Goal: Task Accomplishment & Management: Complete application form

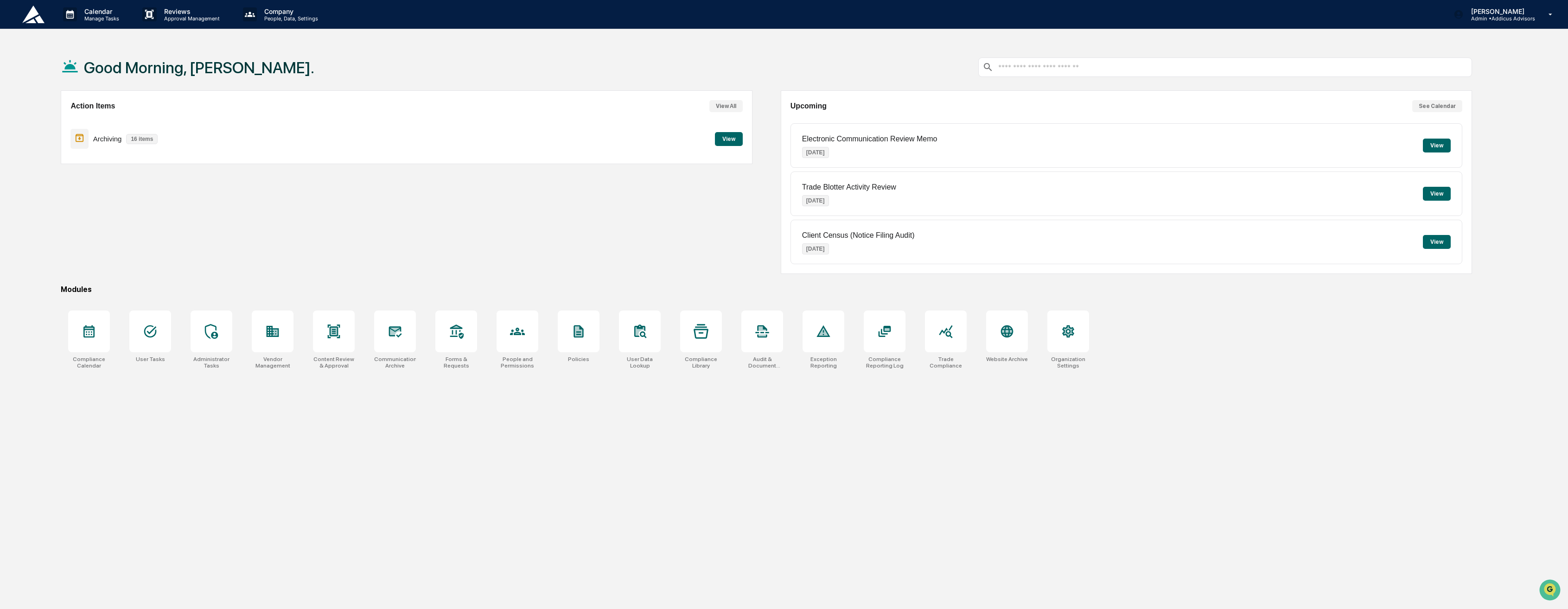
click at [733, 140] on button "View" at bounding box center [729, 139] width 28 height 14
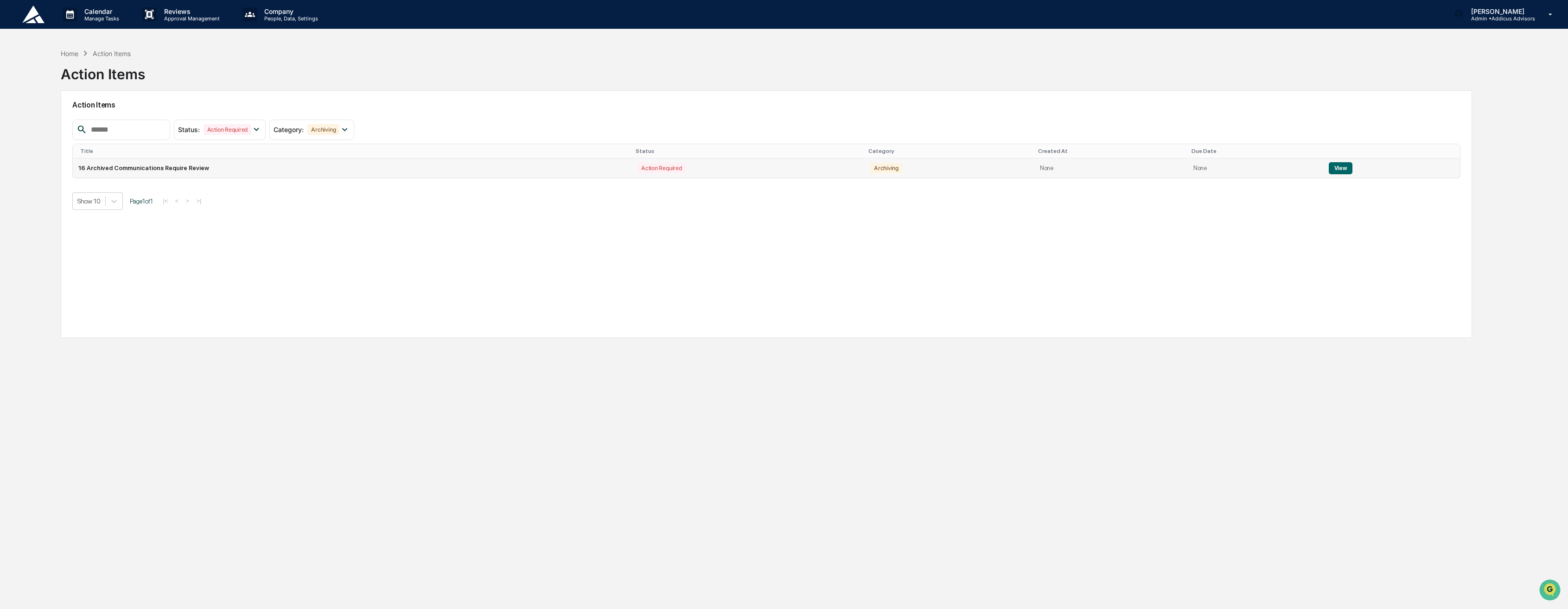
click at [1338, 169] on button "View" at bounding box center [1341, 168] width 24 height 12
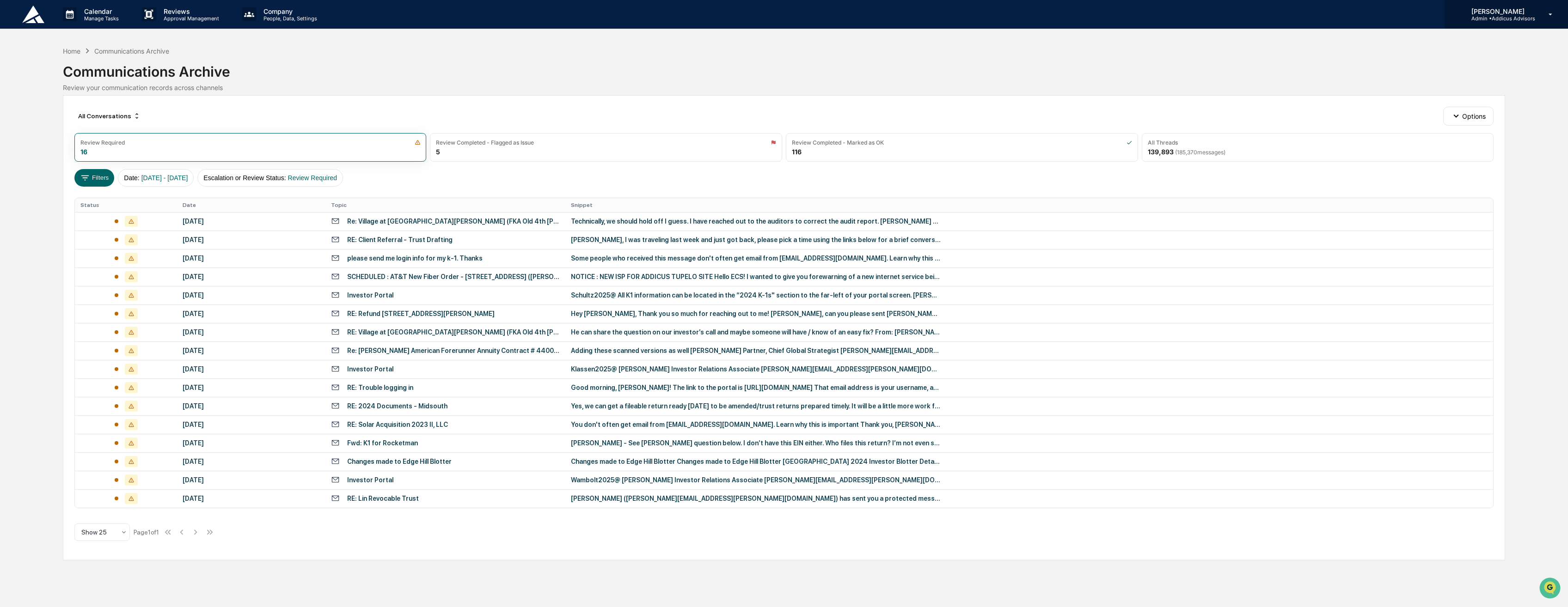
click at [1514, 18] on p "Admin • Addicus Advisors" at bounding box center [1499, 18] width 71 height 7
click at [1468, 88] on li "Switch to User view..." at bounding box center [1496, 83] width 130 height 17
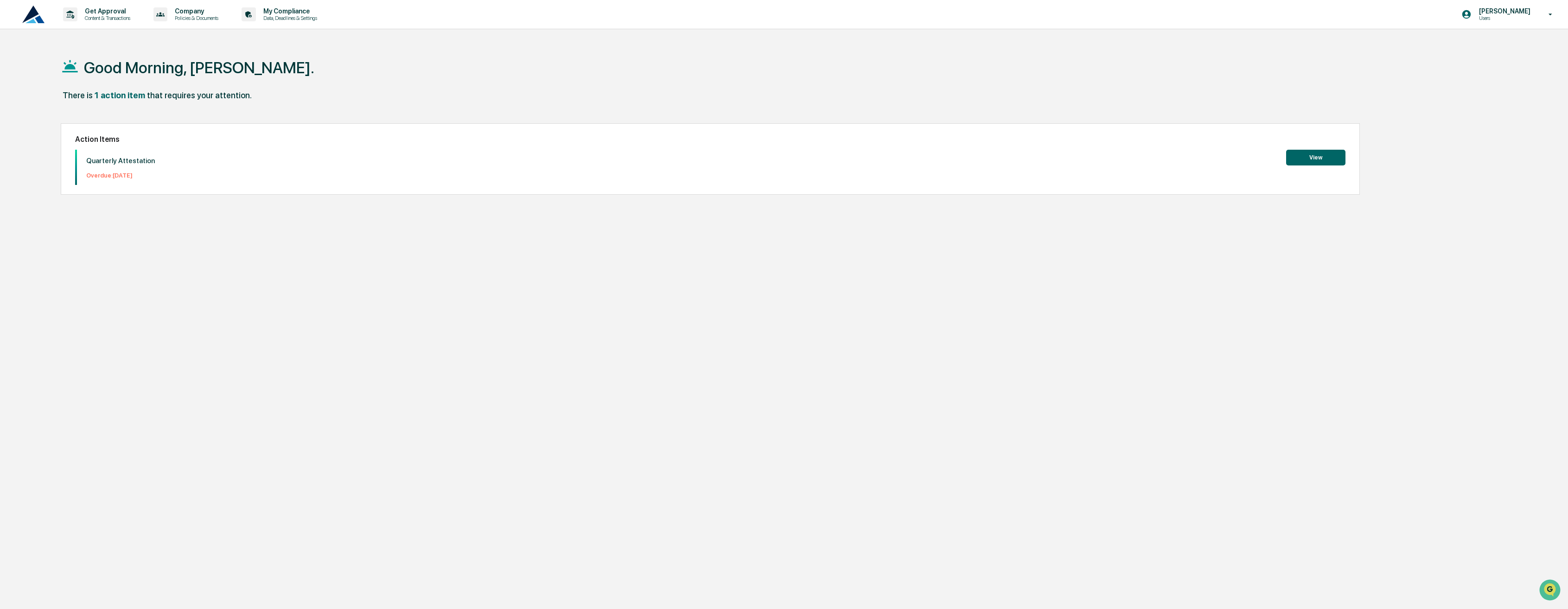
click at [1308, 157] on button "View" at bounding box center [1316, 157] width 59 height 16
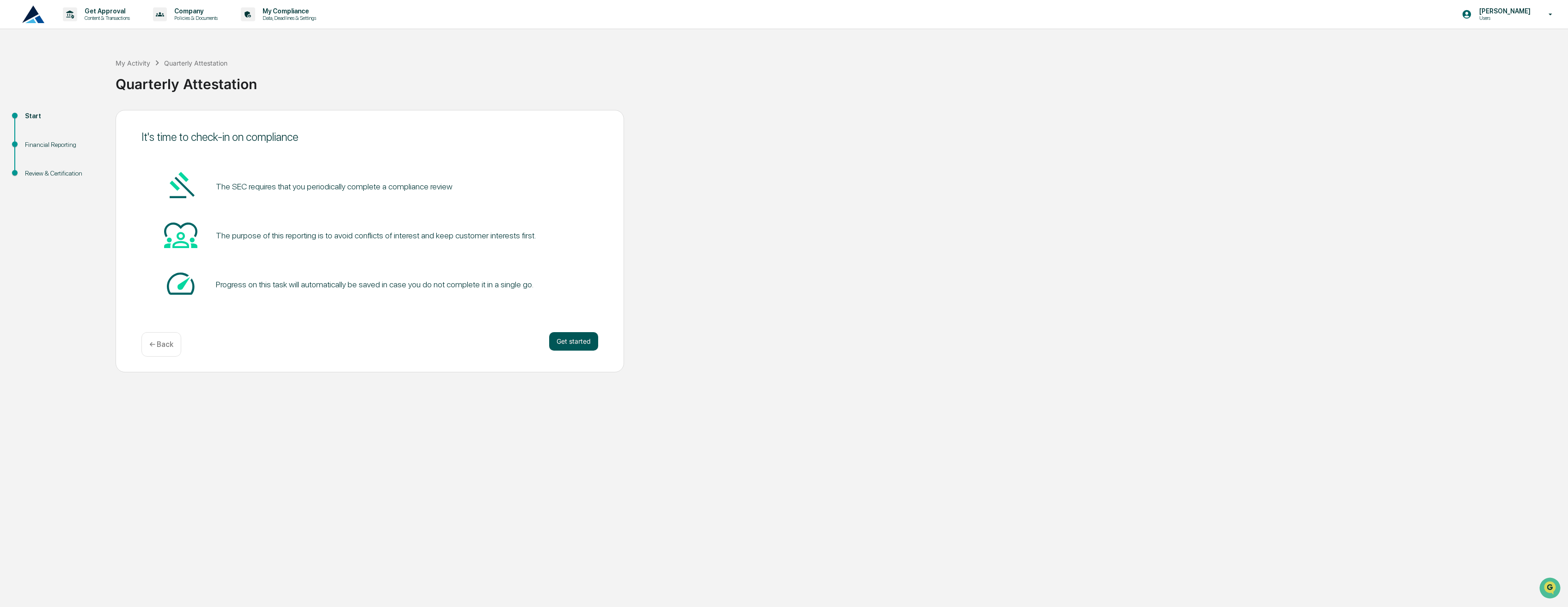
click at [581, 344] on button "Get started" at bounding box center [573, 341] width 49 height 18
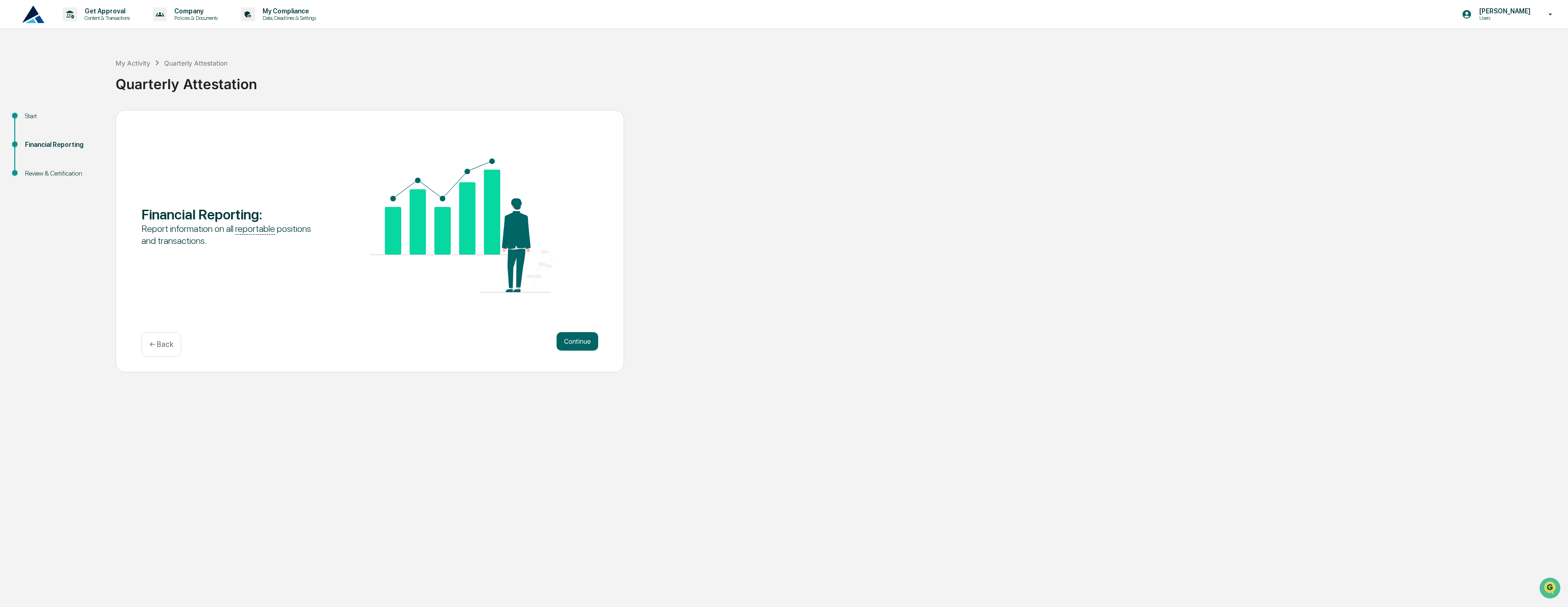
click at [581, 344] on button "Continue" at bounding box center [577, 341] width 41 height 18
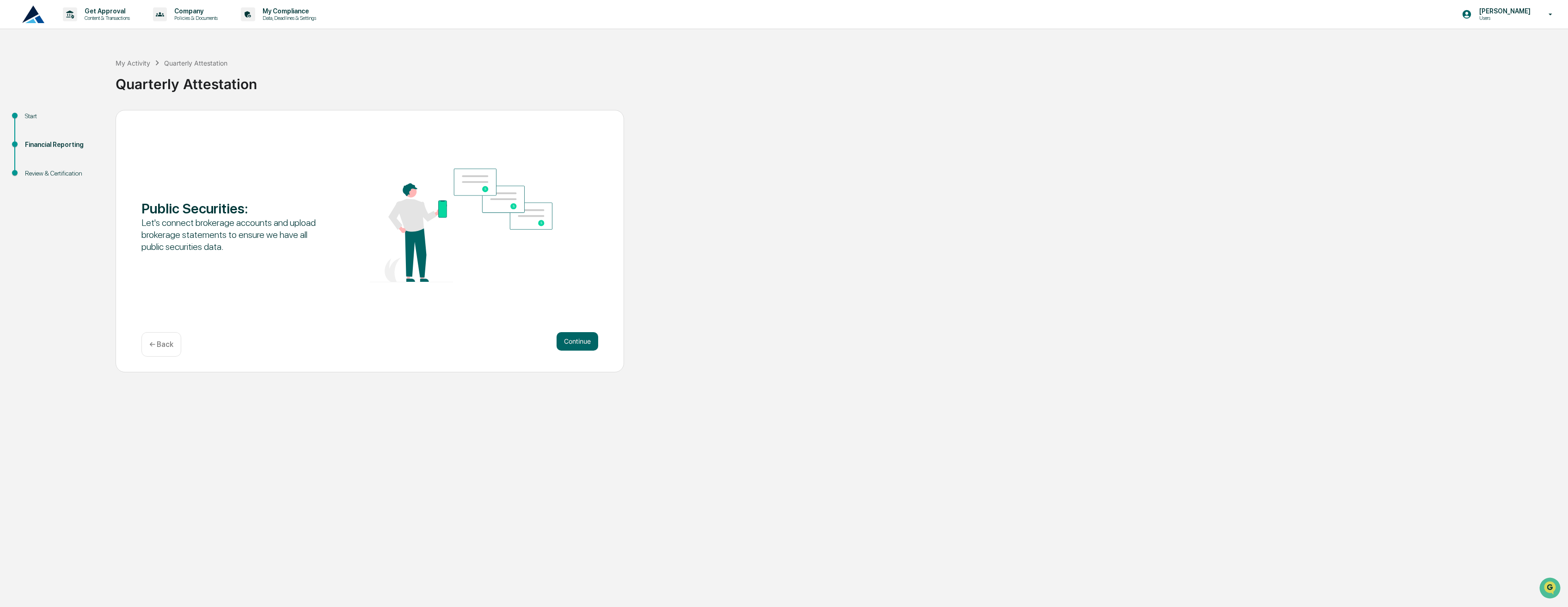
click at [581, 344] on button "Continue" at bounding box center [577, 341] width 41 height 18
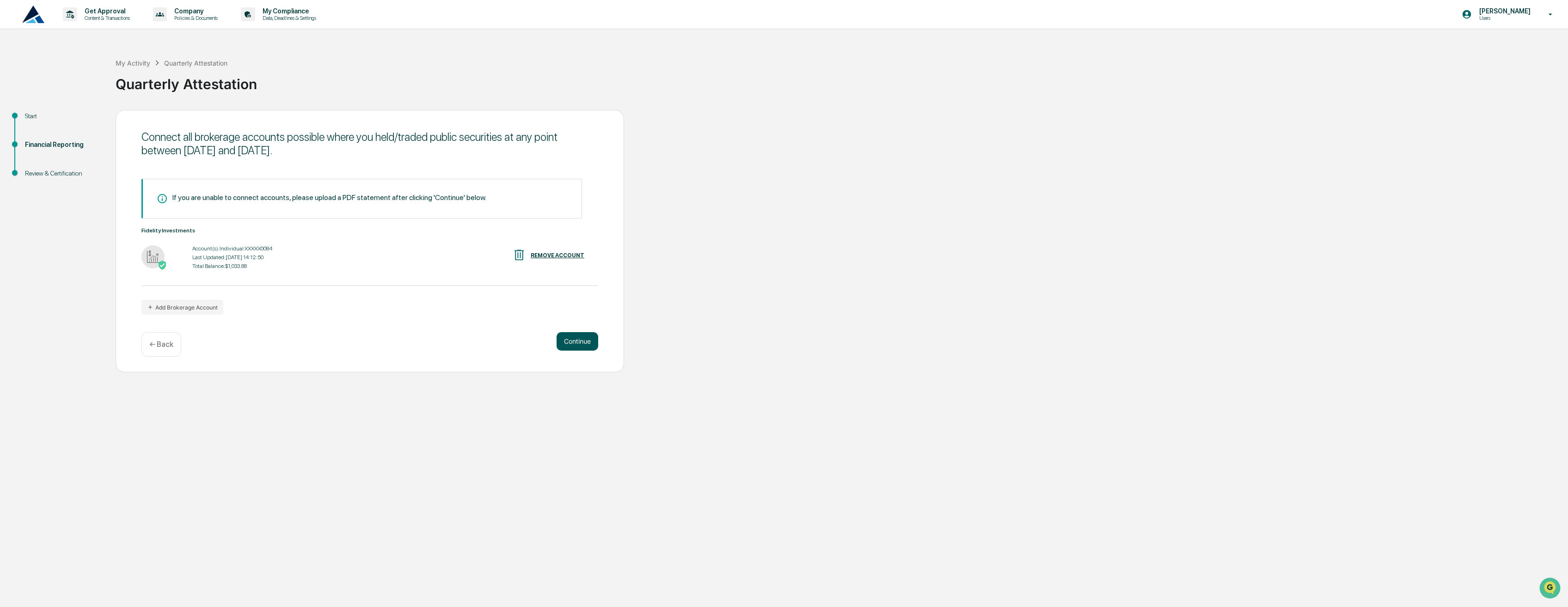
click at [579, 340] on button "Continue" at bounding box center [577, 341] width 41 height 18
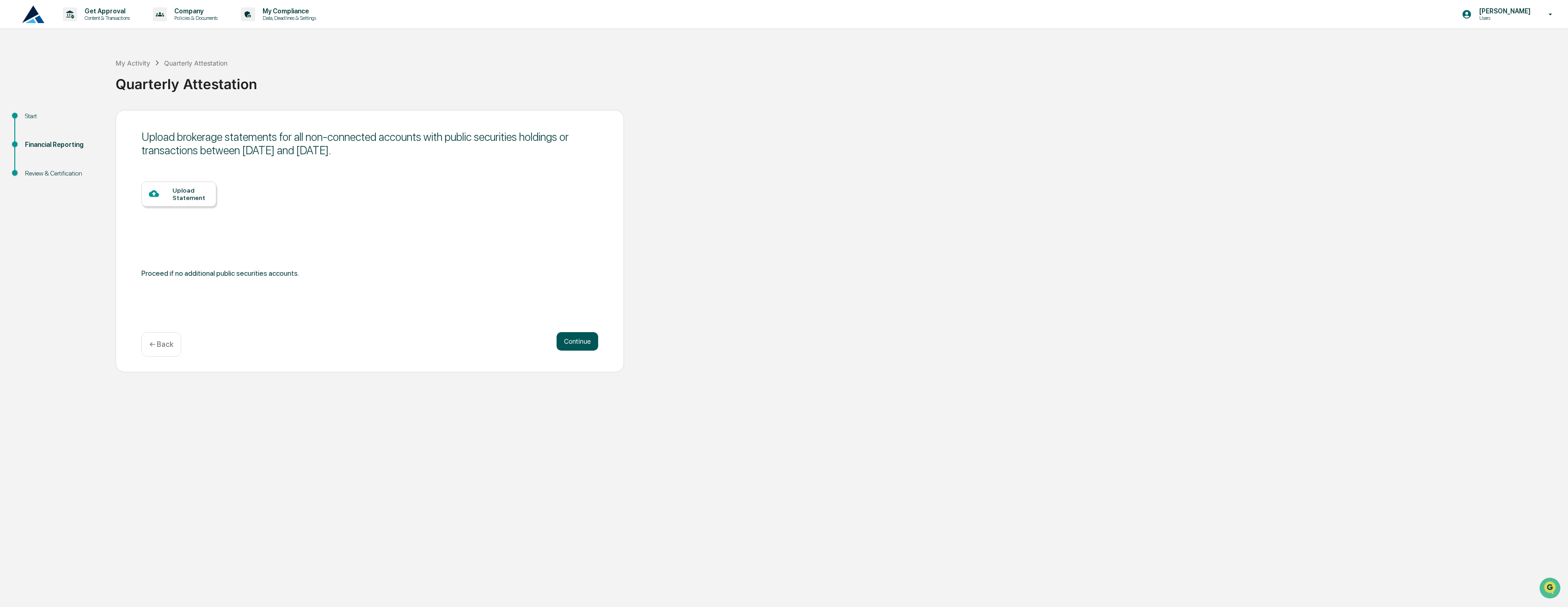
click at [579, 340] on button "Continue" at bounding box center [577, 341] width 41 height 18
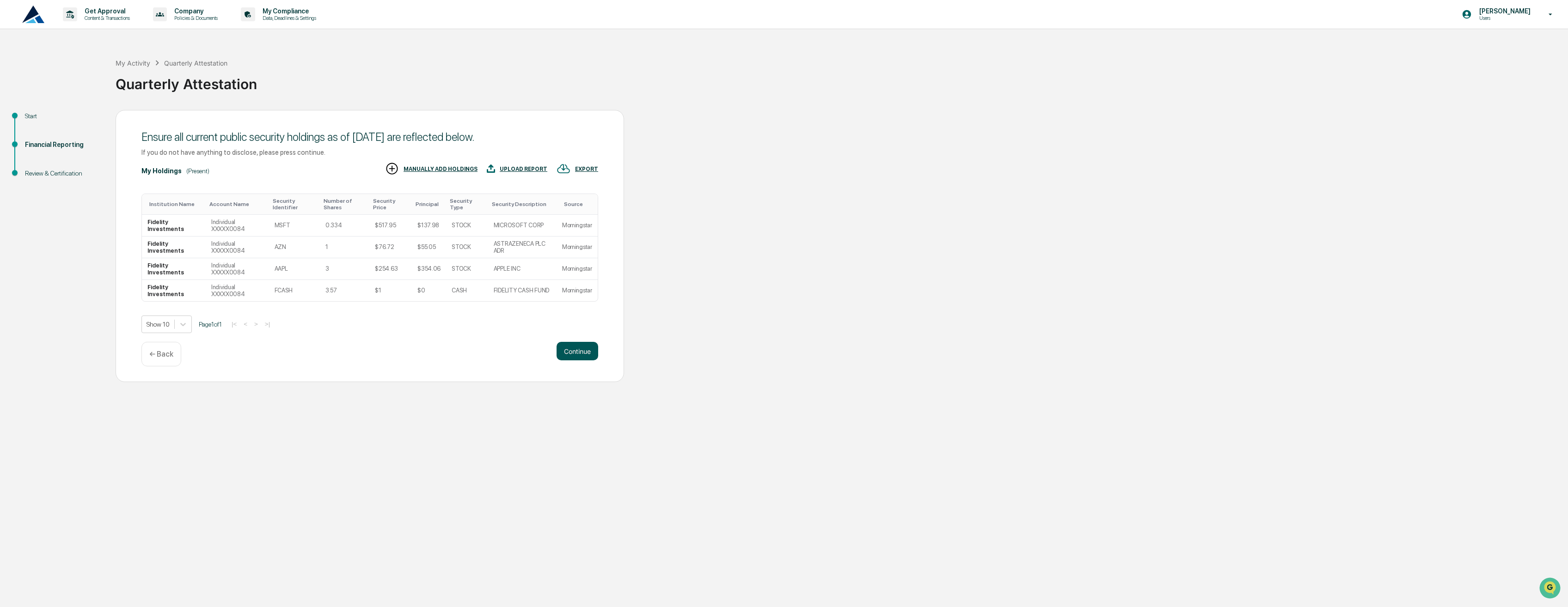
click at [572, 347] on button "Continue" at bounding box center [577, 351] width 41 height 18
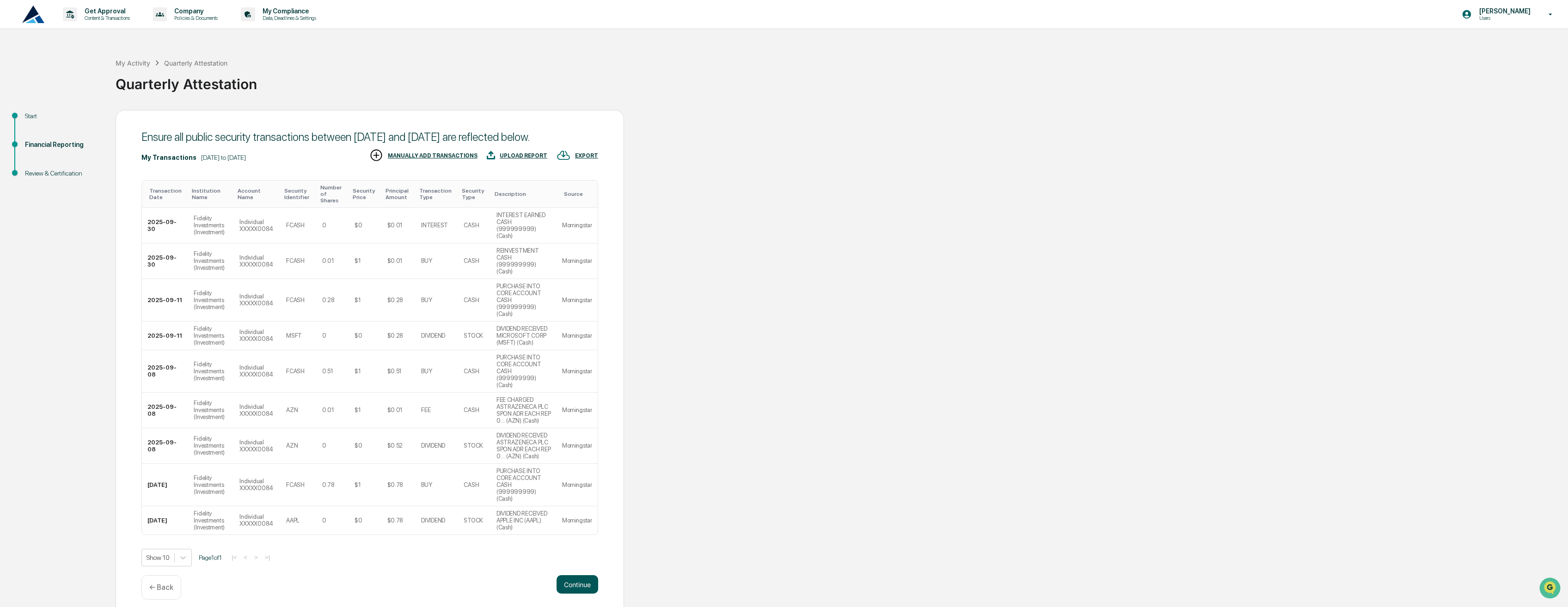
click at [587, 575] on button "Continue" at bounding box center [577, 584] width 41 height 18
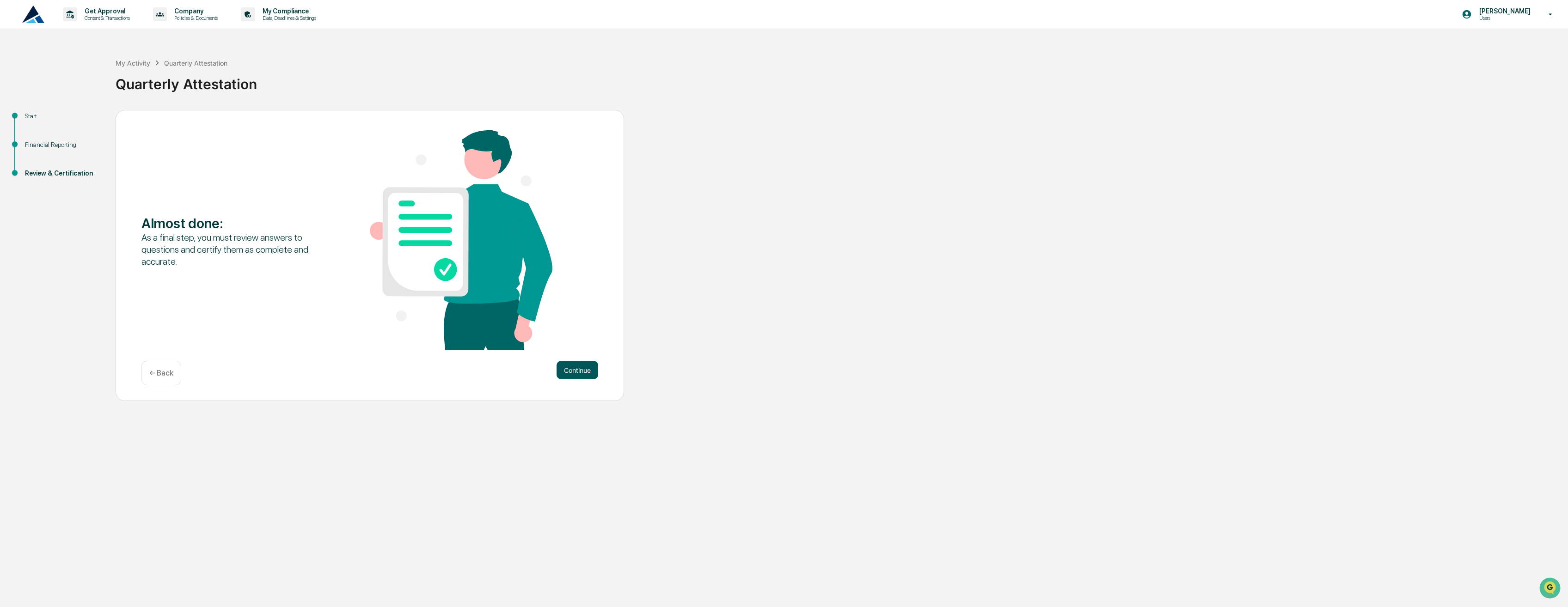
click at [584, 366] on button "Continue" at bounding box center [577, 370] width 41 height 18
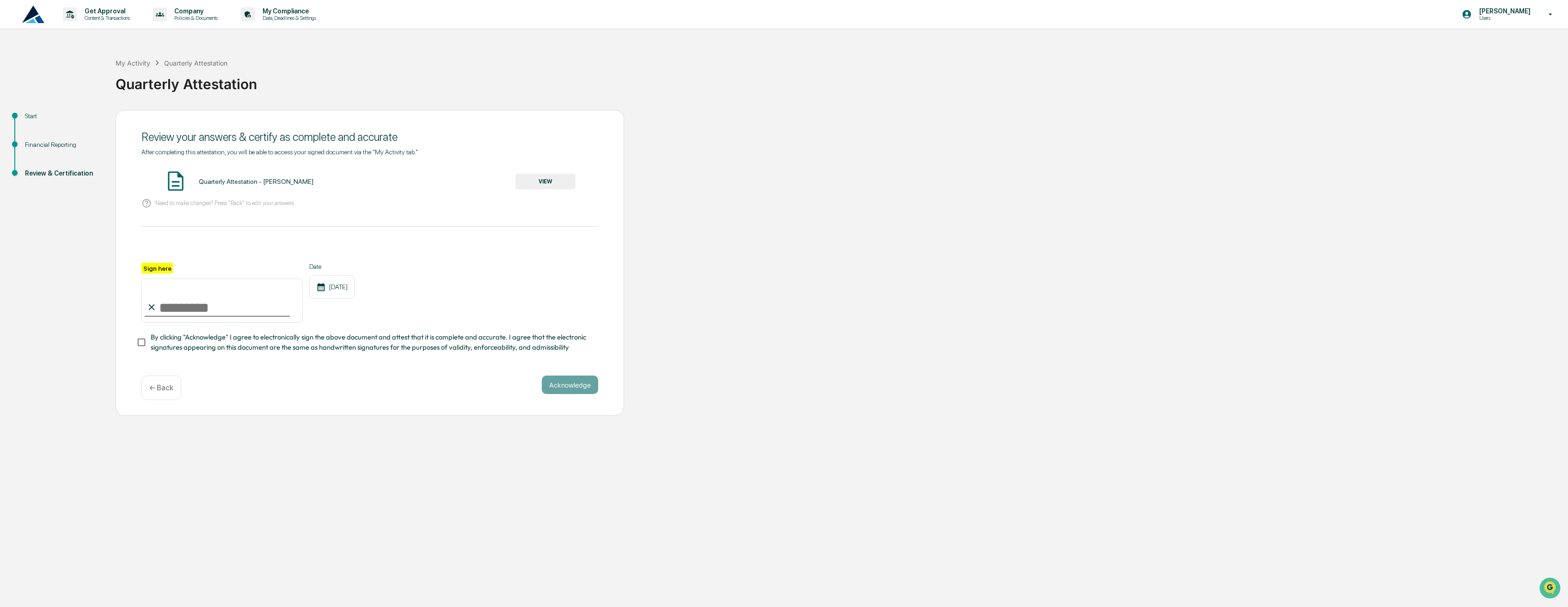
click at [173, 307] on input "Sign here" at bounding box center [222, 300] width 161 height 44
type input "**********"
click at [578, 392] on button "Acknowledge" at bounding box center [570, 384] width 57 height 18
click at [553, 178] on button "VIEW" at bounding box center [545, 182] width 60 height 16
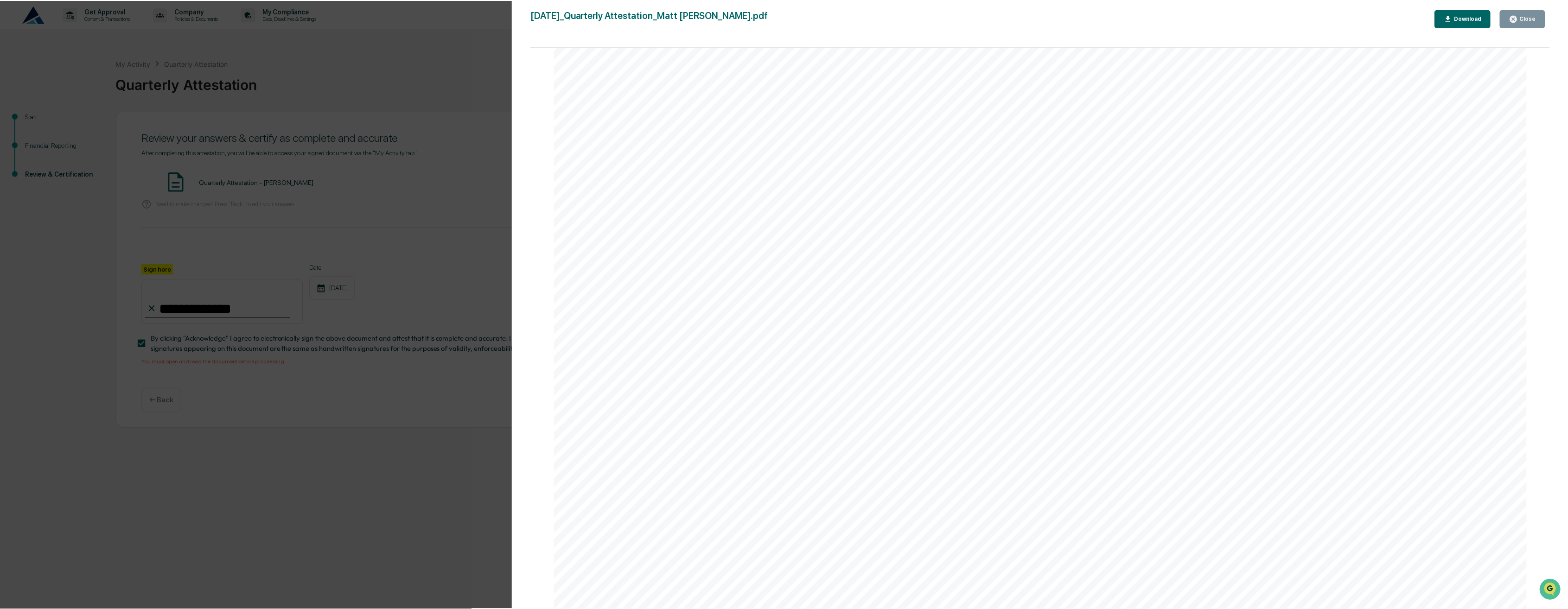
scroll to position [3658, 0]
drag, startPoint x: 1552, startPoint y: 115, endPoint x: 20, endPoint y: 7, distance: 1535.8
click at [1533, 16] on div "Close" at bounding box center [1531, 18] width 18 height 7
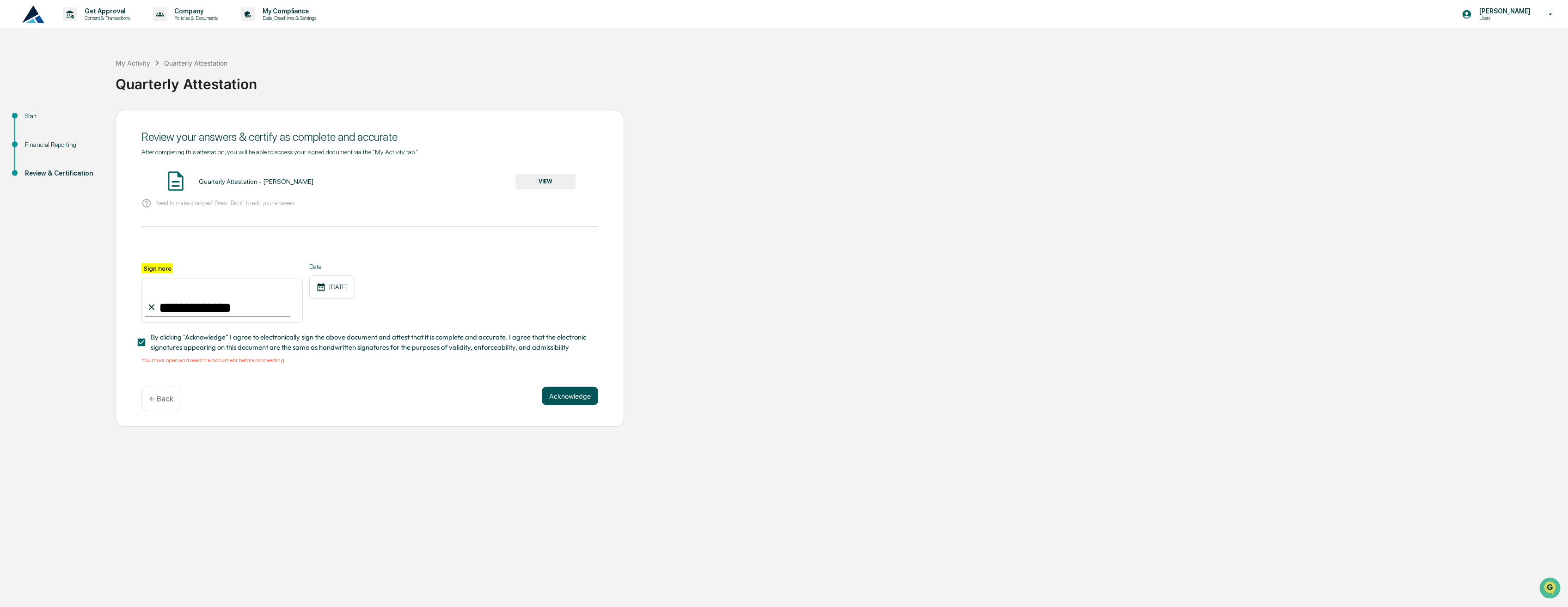
click at [578, 405] on button "Acknowledge" at bounding box center [570, 396] width 57 height 18
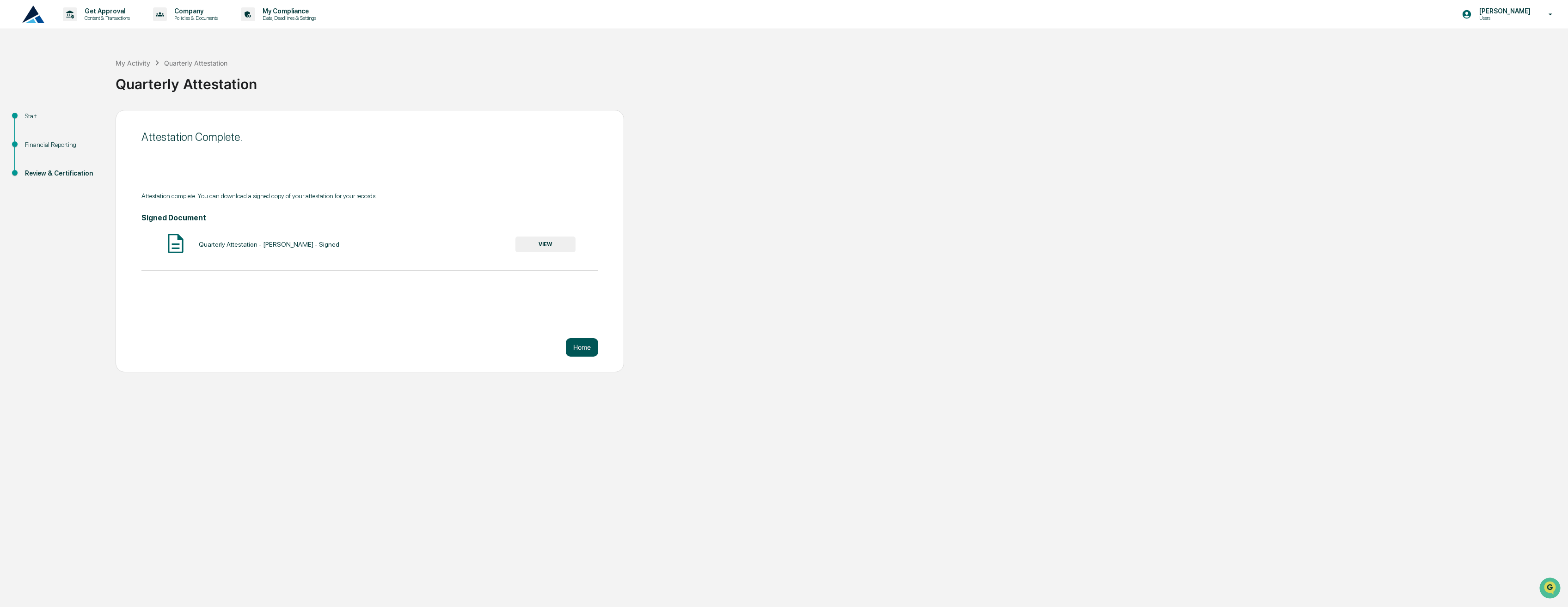
click at [591, 347] on button "Home" at bounding box center [582, 347] width 32 height 18
